Goal: Information Seeking & Learning: Learn about a topic

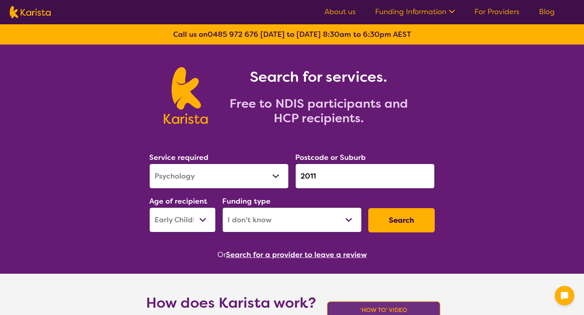
select select "Psychology"
select select "EC"
select select "i-don-t-know"
select select "Psychology"
select select "EC"
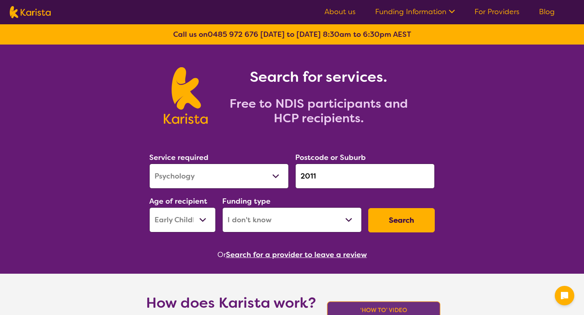
select select "i-don-t-know"
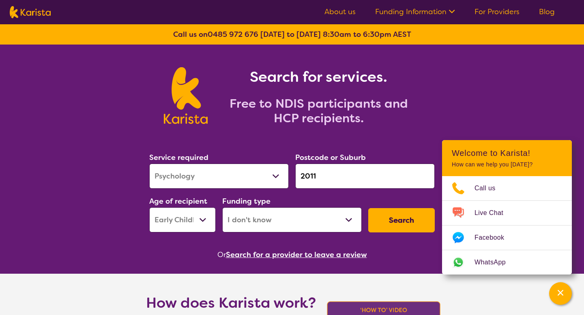
click at [370, 215] on button "Search" at bounding box center [401, 220] width 66 height 24
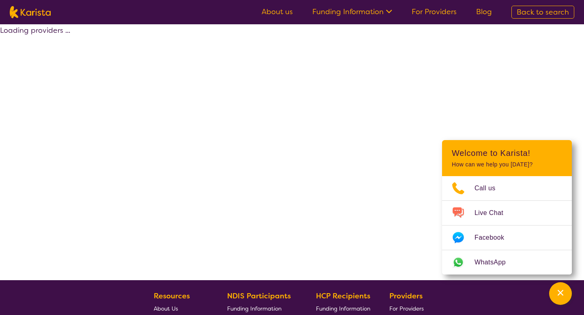
select select "Psychology"
select select "EC"
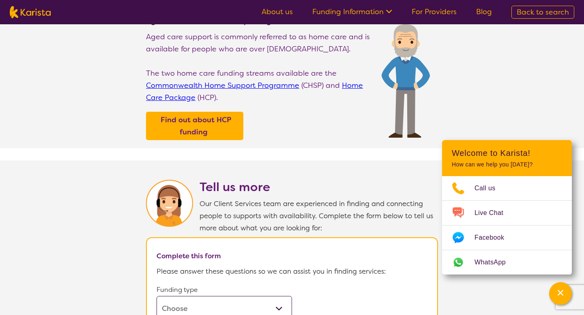
scroll to position [421, 0]
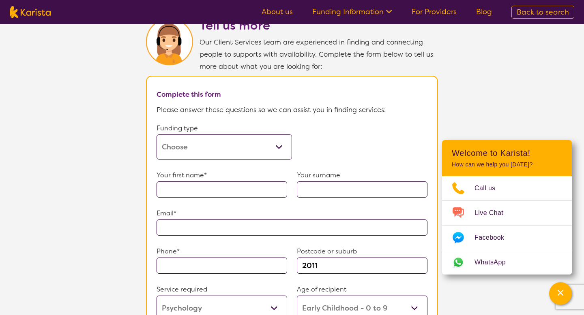
click at [262, 135] on select "Home Care Package (HCP) Home Care Package - Level 1 Home Care Package - Level 2…" at bounding box center [223, 147] width 135 height 25
click at [156, 135] on select "Home Care Package (HCP) Home Care Package - Level 1 Home Care Package - Level 2…" at bounding box center [223, 147] width 135 height 25
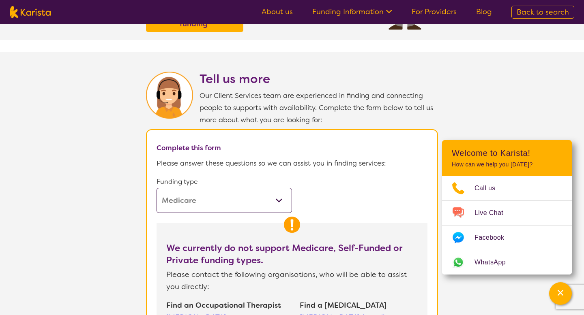
scroll to position [373, 0]
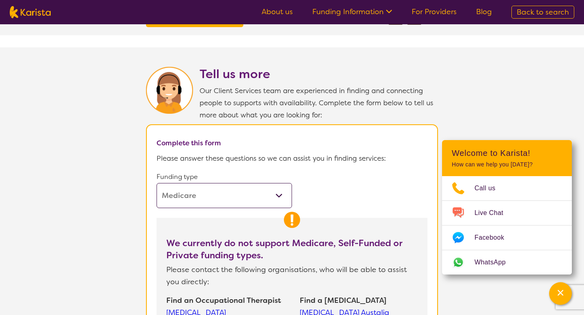
click at [289, 195] on select "Home Care Package (HCP) Home Care Package - Level 1 Home Care Package - Level 2…" at bounding box center [223, 195] width 135 height 25
click at [156, 183] on select "Home Care Package (HCP) Home Care Package - Level 1 Home Care Package - Level 2…" at bounding box center [223, 195] width 135 height 25
click at [252, 196] on select "Home Care Package (HCP) Home Care Package - Level 1 Home Care Package - Level 2…" at bounding box center [223, 195] width 135 height 25
select select "i-don-t-know"
click at [156, 183] on select "Home Care Package (HCP) Home Care Package - Level 1 Home Care Package - Level 2…" at bounding box center [223, 195] width 135 height 25
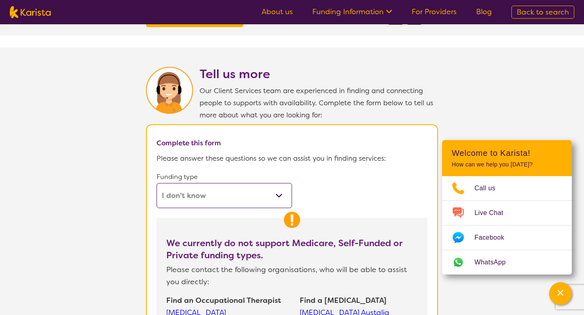
select select "Psychology"
select select "EC"
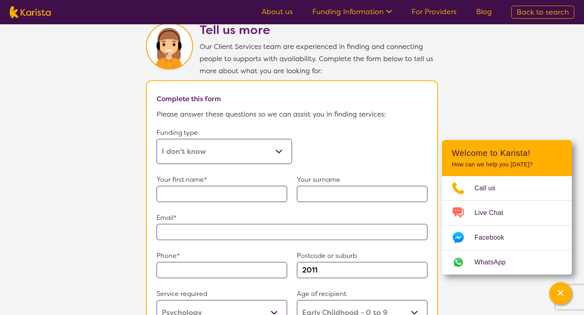
scroll to position [426, 0]
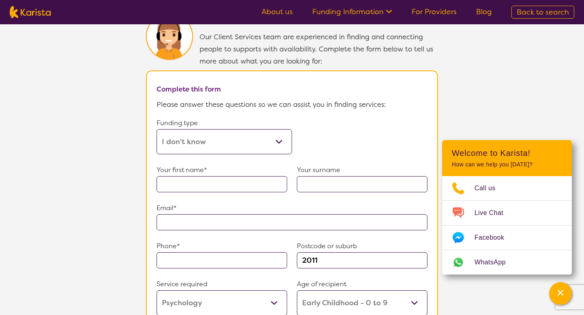
click at [303, 123] on form "Funding type Home Care Package (HCP) Home Care Package - Level 1 Home Care Pack…" at bounding box center [291, 279] width 271 height 325
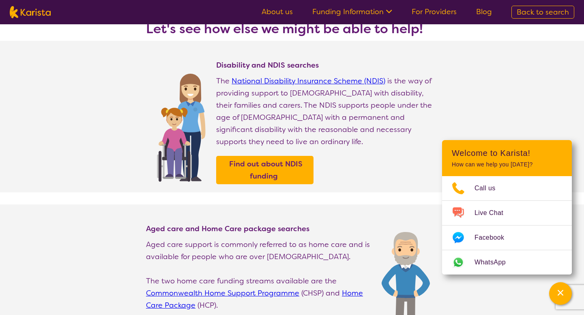
scroll to position [0, 0]
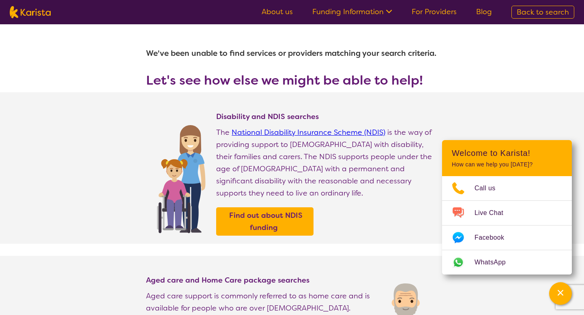
click at [516, 14] on link "Back to search" at bounding box center [542, 12] width 63 height 13
select select "Psychology"
select select "EC"
select select "i-don-t-know"
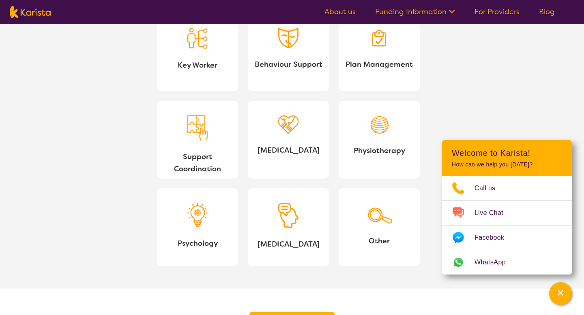
scroll to position [790, 0]
